Goal: Information Seeking & Learning: Learn about a topic

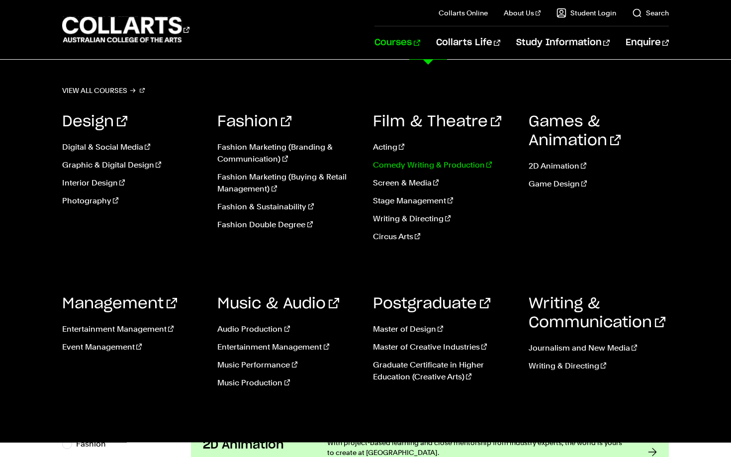
click at [393, 169] on link "Comedy Writing & Production" at bounding box center [443, 165] width 141 height 12
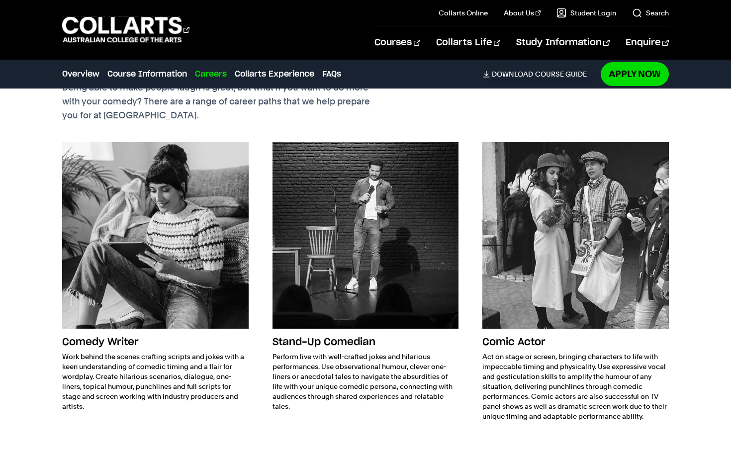
scroll to position [1562, 0]
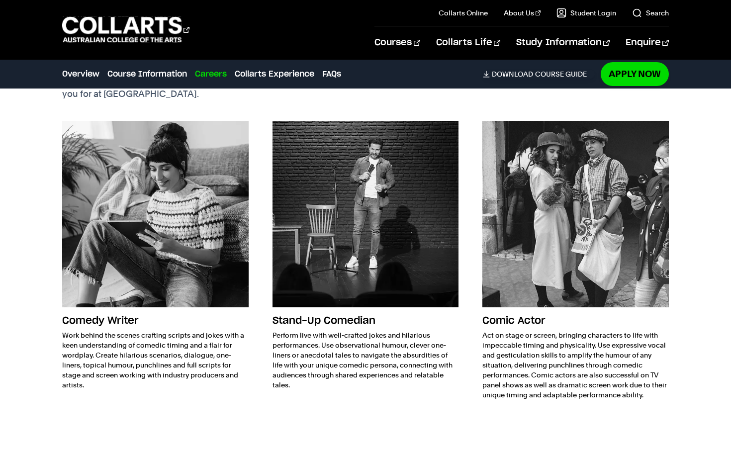
click at [170, 286] on img at bounding box center [155, 214] width 186 height 186
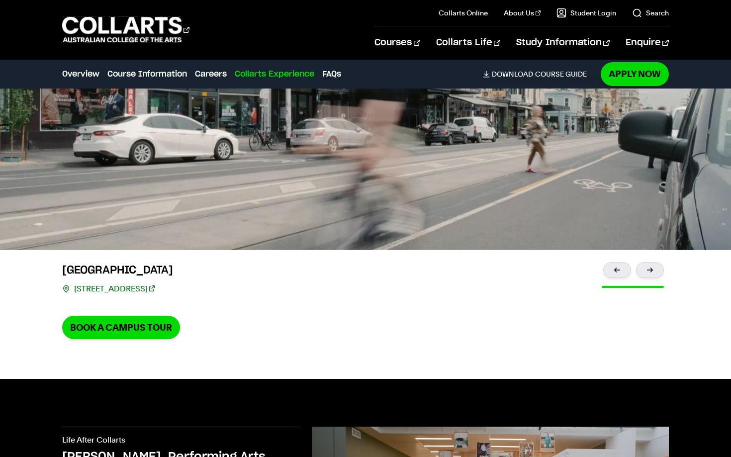
scroll to position [2150, 0]
